Goal: Task Accomplishment & Management: Complete application form

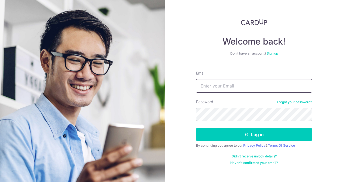
click at [214, 85] on input "Email" at bounding box center [254, 85] width 116 height 13
type input "loke.malcolm@gmail.com"
click at [196, 127] on button "Log in" at bounding box center [254, 133] width 116 height 13
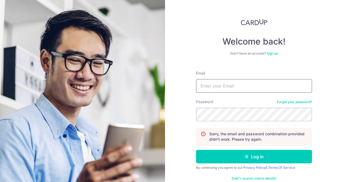
click at [222, 90] on input "Email" at bounding box center [254, 85] width 116 height 13
type input "loke.malcolm@gmail.com"
click at [196, 150] on button "Log in" at bounding box center [254, 156] width 116 height 13
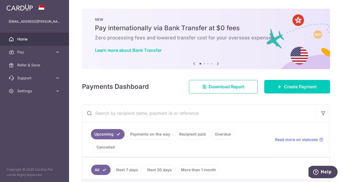
click at [27, 56] on body "loke.malcolm@gmail.com Home Pay Payments Recipients Cards Refer & Save Support …" at bounding box center [171, 91] width 343 height 182
click at [58, 52] on icon at bounding box center [57, 51] width 5 height 5
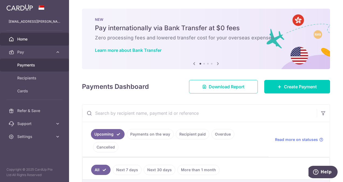
click at [45, 65] on span "Payments" at bounding box center [35, 64] width 36 height 5
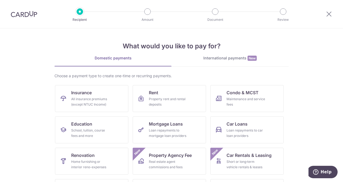
click at [208, 61] on link "International payments New" at bounding box center [229, 60] width 117 height 11
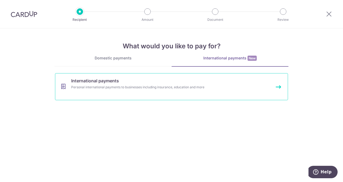
click at [176, 90] on link "International payments Personal international payments to businesses including …" at bounding box center [171, 86] width 233 height 27
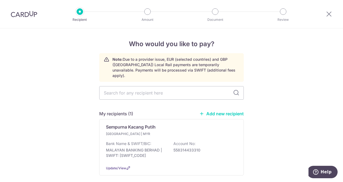
click at [233, 111] on link "Add new recipient" at bounding box center [221, 113] width 44 height 5
select select
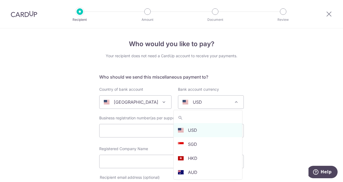
click at [233, 108] on span "USD" at bounding box center [210, 101] width 65 height 13
click at [161, 101] on span at bounding box center [164, 102] width 6 height 6
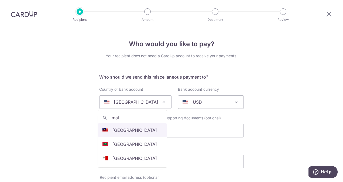
type input "mal"
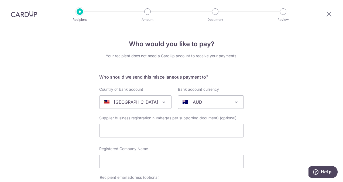
select select "159"
select select "[GEOGRAPHIC_DATA]"
select select
click at [143, 130] on input "text" at bounding box center [171, 130] width 144 height 13
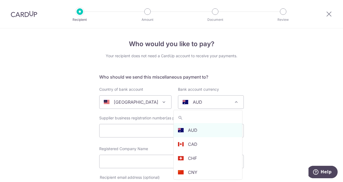
click at [195, 102] on p "AUD" at bounding box center [197, 102] width 9 height 6
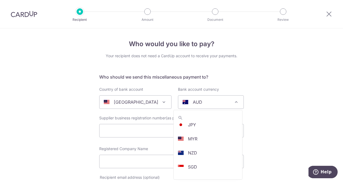
scroll to position [108, 0]
select select "4"
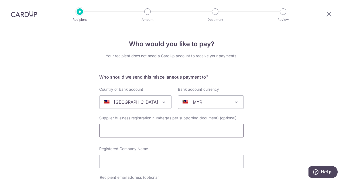
click at [153, 133] on input "text" at bounding box center [171, 130] width 144 height 13
click at [161, 159] on input "Registered Company Name" at bounding box center [171, 160] width 144 height 13
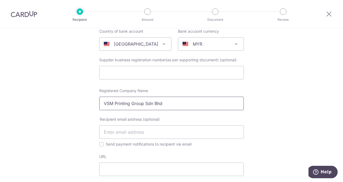
scroll to position [64, 0]
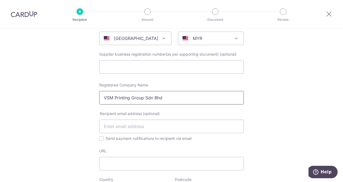
type input "VSM Printing Group Sdn Bhd"
click at [164, 128] on input "text" at bounding box center [171, 125] width 144 height 13
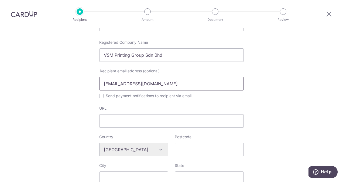
scroll to position [108, 0]
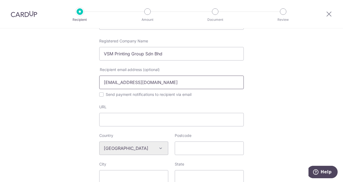
type input "vsmprintinggroup@gmail.com"
click at [100, 96] on input "Send payment notifications to recipient via email" at bounding box center [101, 94] width 4 height 4
checkbox input "true"
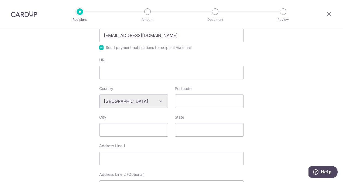
scroll to position [155, 0]
click at [208, 98] on input "Postcode" at bounding box center [209, 100] width 69 height 13
type input "43300"
click at [153, 128] on input "City" at bounding box center [133, 128] width 69 height 13
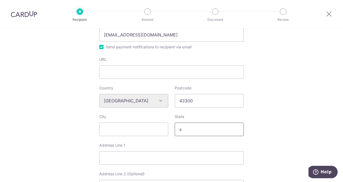
click at [226, 125] on input "s" at bounding box center [209, 128] width 69 height 13
type input "selangor"
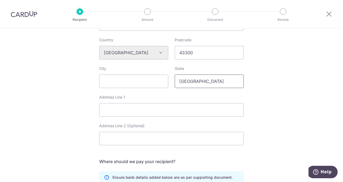
scroll to position [204, 0]
click at [118, 115] on input "Address Line 1" at bounding box center [171, 108] width 144 height 13
paste input "NO.72, JALAN PBS 14/3, TAMAN PERINDUSTRIAN BUKIT SERDANG"
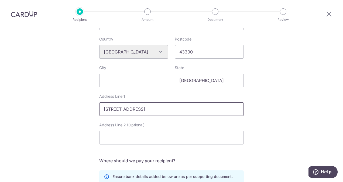
scroll to position [0, 2]
type input "NO.72, JALAN PBS 14/3, TAMAN PERINDUSTRIAN BUKIT SERDANG"
click at [119, 140] on input "Address Line 2 (Optional)" at bounding box center [171, 137] width 144 height 13
type input "s"
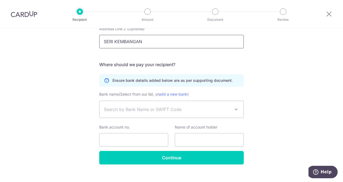
scroll to position [300, 0]
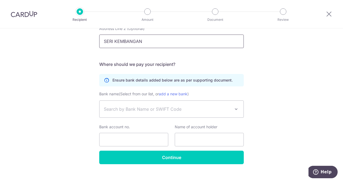
type input "SERI KEMBANGAN"
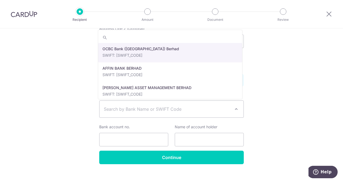
click at [204, 109] on span "Search by Bank Name or SWIFT Code" at bounding box center [167, 109] width 127 height 6
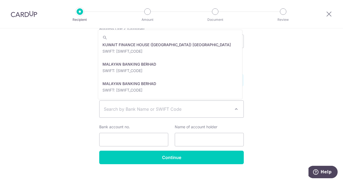
scroll to position [1401, 0]
select select "22953"
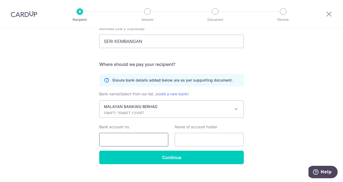
click at [153, 144] on input "Bank account no." at bounding box center [133, 139] width 69 height 13
paste input "564119-43011"
click at [119, 139] on input "564119-43011" at bounding box center [133, 139] width 69 height 13
type input "564119430119"
click at [185, 140] on input "text" at bounding box center [209, 139] width 69 height 13
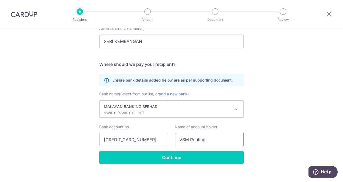
type input "VSM Printing"
click at [200, 154] on input "Continue" at bounding box center [171, 156] width 144 height 13
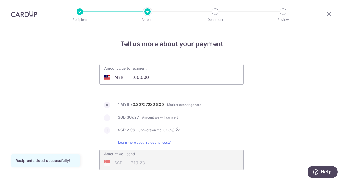
click at [158, 77] on input "1,000.00" at bounding box center [140, 77] width 83 height 12
type input "1"
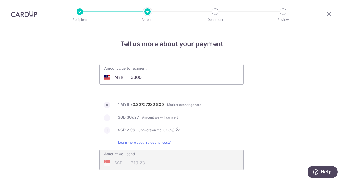
type input "3,300.00"
type input "1,023.72"
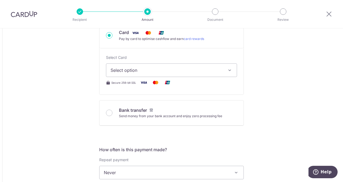
scroll to position [173, 0]
click at [197, 72] on span "Select option" at bounding box center [167, 70] width 112 height 6
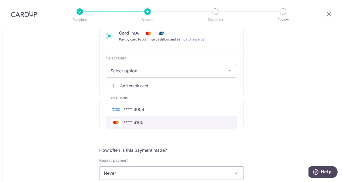
click at [180, 120] on span "**** 6160" at bounding box center [172, 122] width 122 height 6
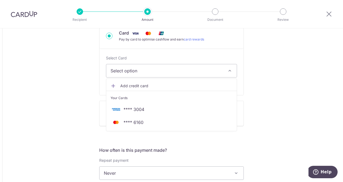
type input "3,300.00"
type input "1,023.89"
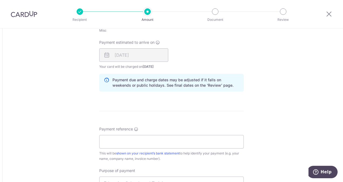
scroll to position [329, 0]
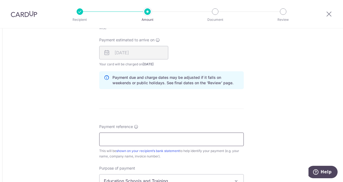
click at [235, 141] on input "Payment reference" at bounding box center [171, 138] width 144 height 13
type input "t"
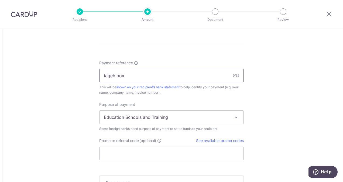
scroll to position [399, 0]
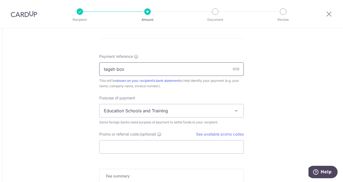
type input "tageh box"
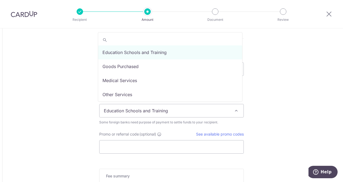
click at [226, 106] on span "Education Schools and Training" at bounding box center [171, 110] width 144 height 13
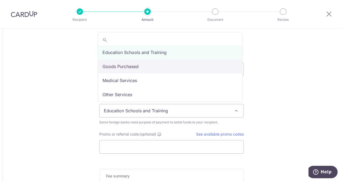
select select "Goods Purchased"
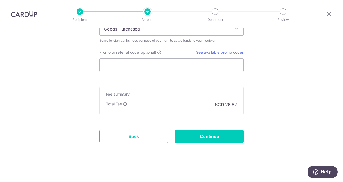
scroll to position [481, 0]
click at [190, 139] on input "Continue" at bounding box center [209, 136] width 69 height 13
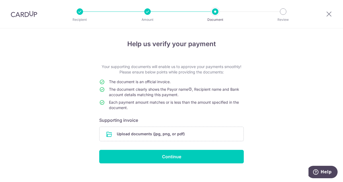
click at [193, 133] on input "file" at bounding box center [171, 134] width 144 height 14
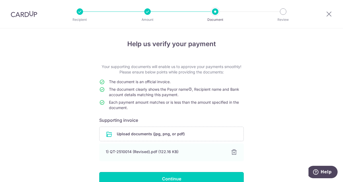
click at [200, 174] on input "Continue" at bounding box center [171, 178] width 144 height 13
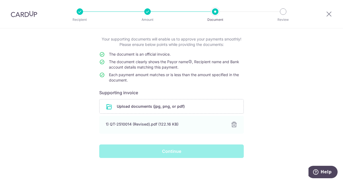
scroll to position [28, 0]
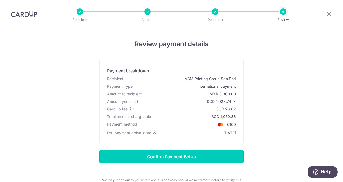
click at [185, 153] on input "Confirm Payment Setup" at bounding box center [171, 156] width 144 height 13
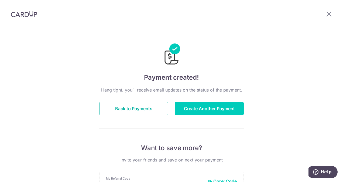
click at [145, 103] on button "Back to Payments" at bounding box center [133, 108] width 69 height 13
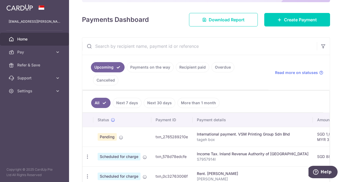
scroll to position [77, 0]
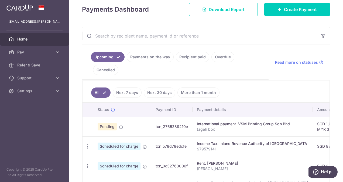
click at [209, 121] on div "International payment. VSM Printing Group Sdn Bhd" at bounding box center [253, 123] width 112 height 5
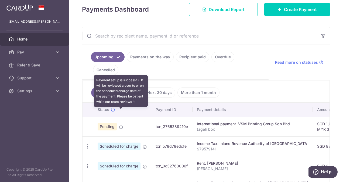
click at [122, 125] on icon at bounding box center [121, 127] width 4 height 4
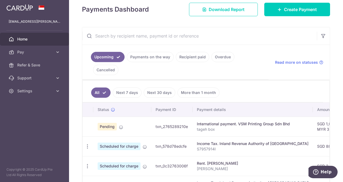
click at [313, 116] on td "SGD 1,023.74 MYR 3,300.00" at bounding box center [330, 126] width 35 height 20
click at [87, 143] on icon "button" at bounding box center [88, 146] width 6 height 6
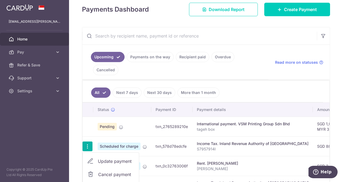
click at [105, 123] on span "Pending" at bounding box center [107, 127] width 19 height 8
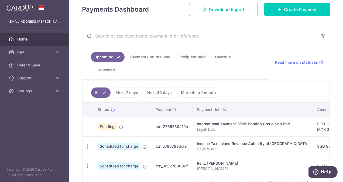
click at [211, 121] on div "International payment. VSM Printing Group Sdn Bhd" at bounding box center [253, 123] width 112 height 5
click at [256, 121] on div "International payment. VSM Printing Group Sdn Bhd" at bounding box center [253, 123] width 112 height 5
